Goal: Find specific page/section: Find specific page/section

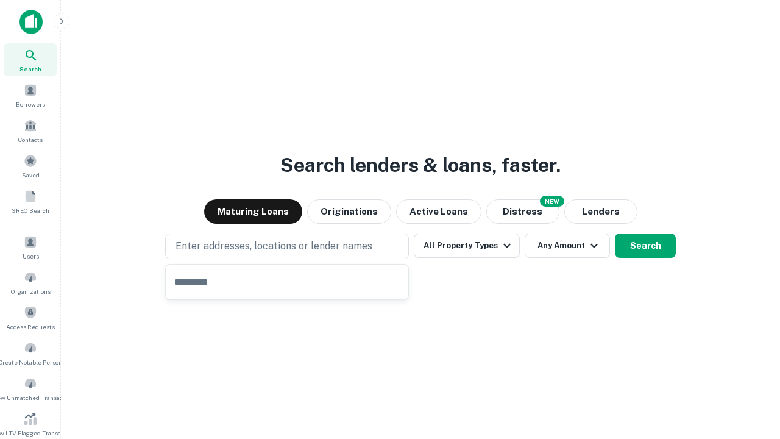
type input "**********"
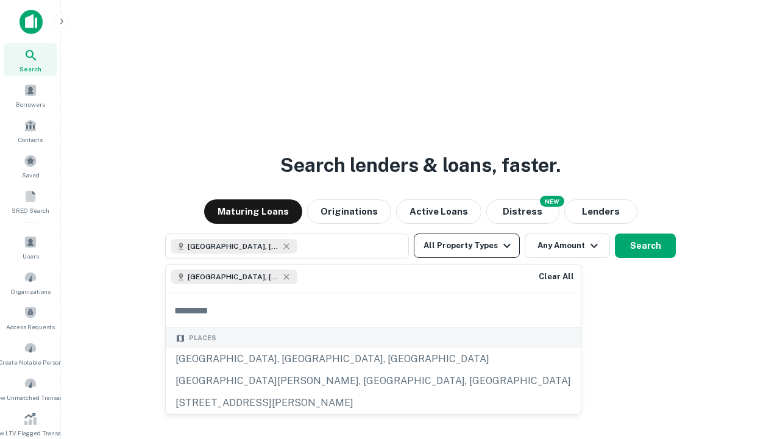
click at [467, 246] on button "All Property Types" at bounding box center [467, 245] width 106 height 24
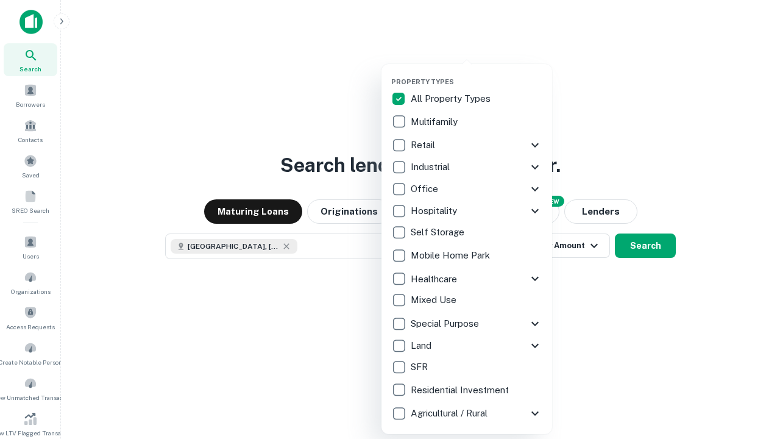
click at [477, 74] on button "button" at bounding box center [476, 74] width 171 height 1
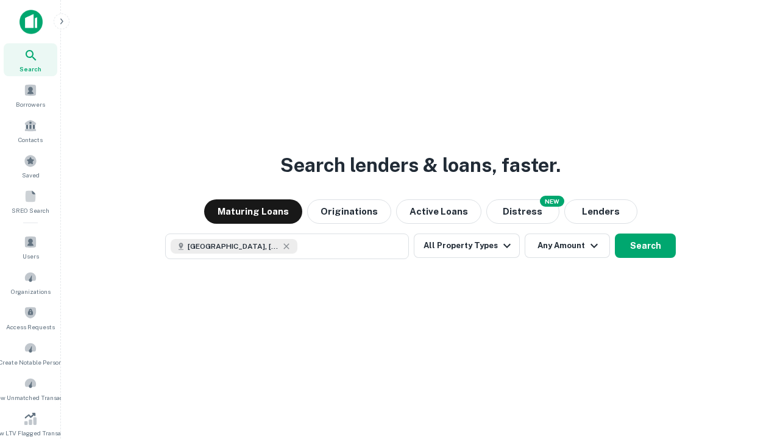
scroll to position [7, 147]
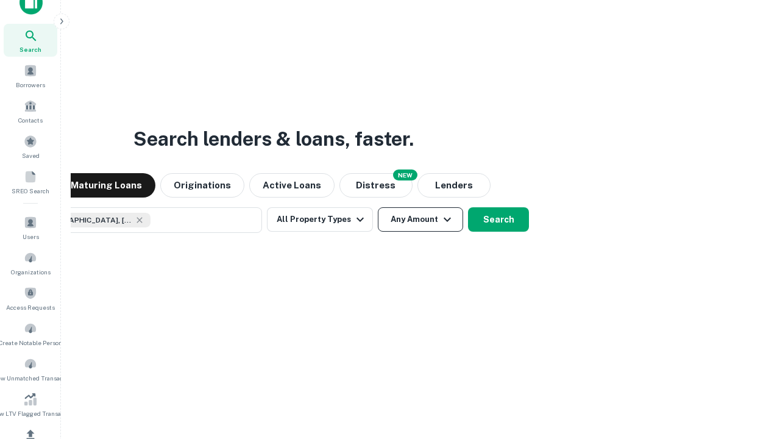
click at [378, 207] on button "Any Amount" at bounding box center [420, 219] width 85 height 24
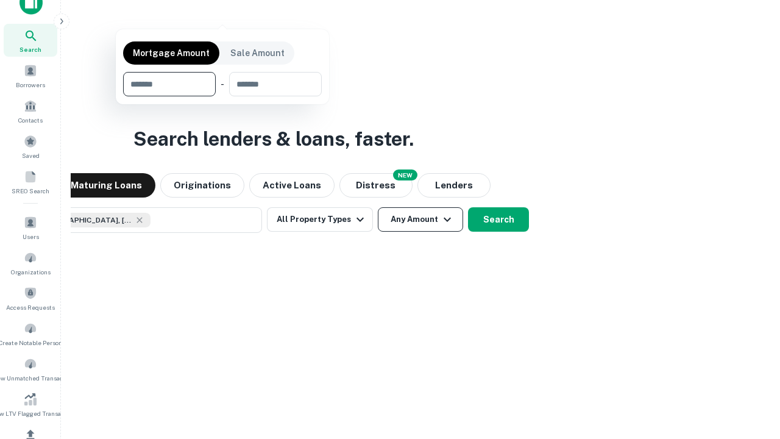
scroll to position [88, 345]
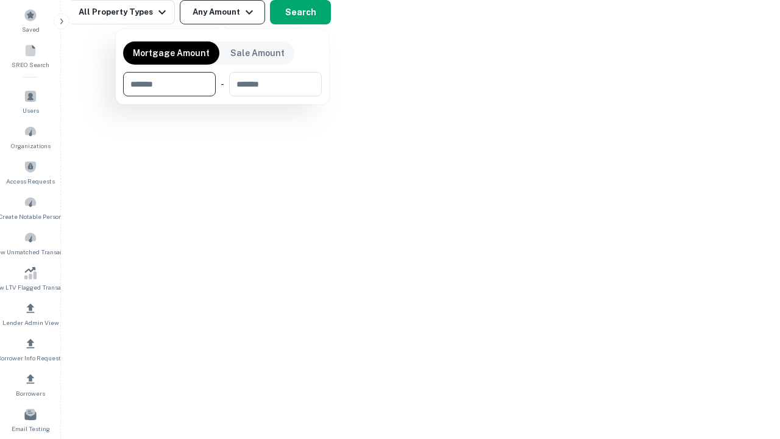
type input "*******"
click at [222, 96] on button "button" at bounding box center [222, 96] width 199 height 1
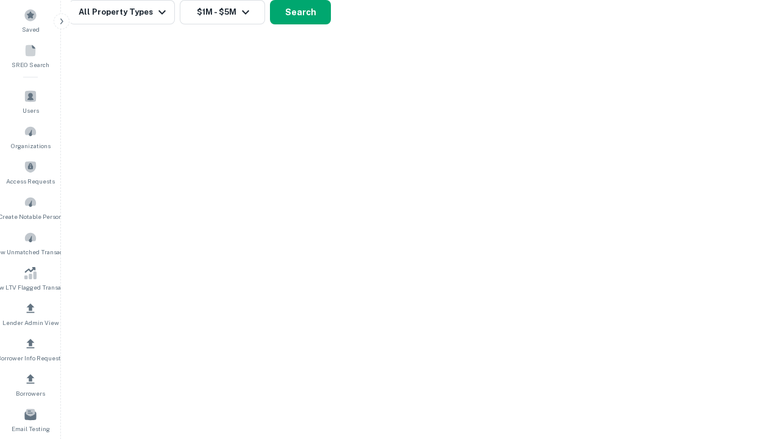
scroll to position [7, 225]
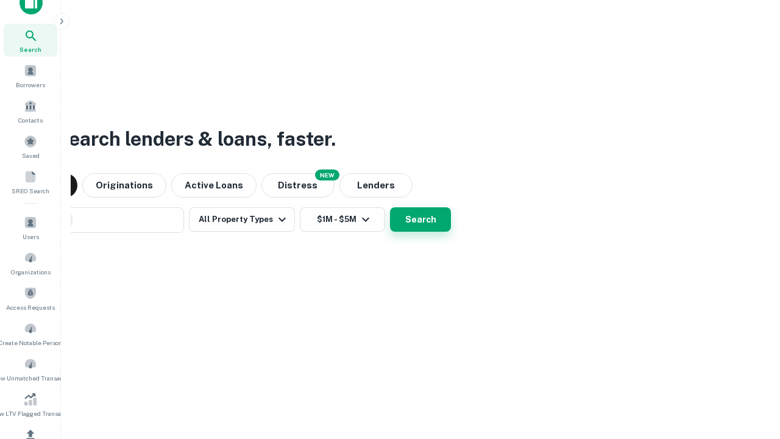
click at [390, 207] on button "Search" at bounding box center [420, 219] width 61 height 24
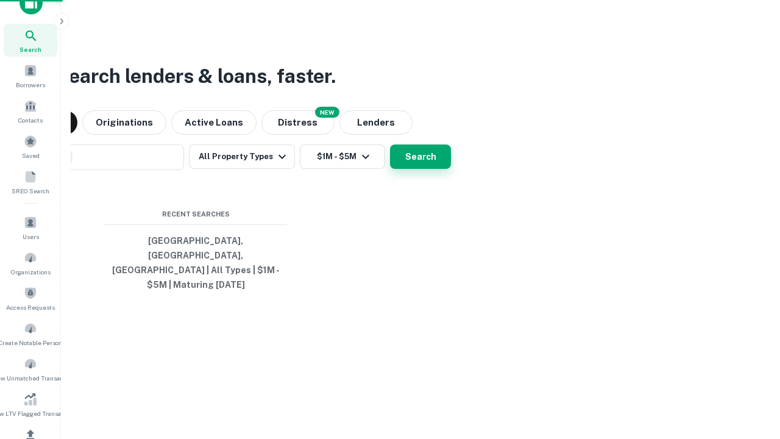
scroll to position [40, 345]
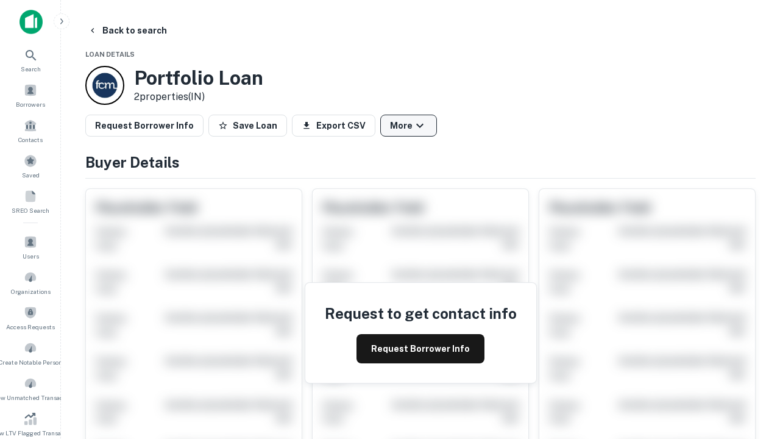
click at [408, 126] on button "More" at bounding box center [408, 126] width 57 height 22
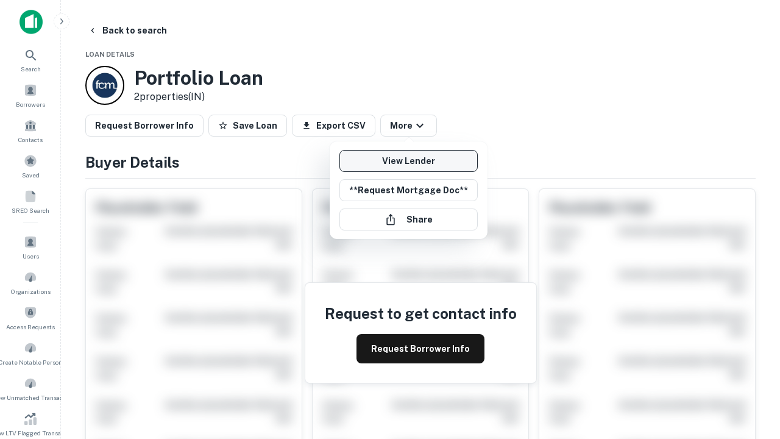
click at [408, 161] on link "View Lender" at bounding box center [408, 161] width 138 height 22
